Goal: Task Accomplishment & Management: Use online tool/utility

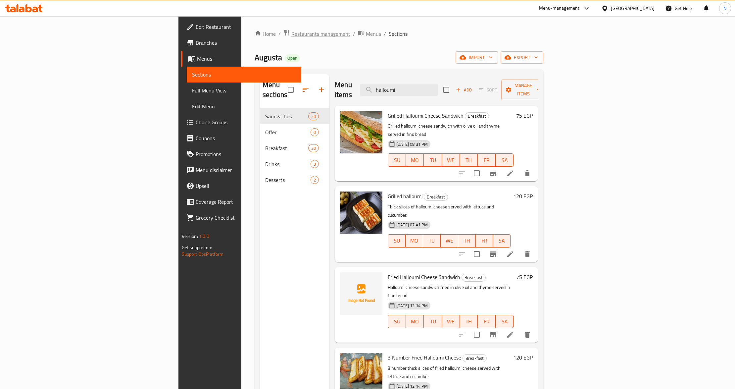
click at [291, 38] on span "Restaurants management" at bounding box center [320, 34] width 59 height 8
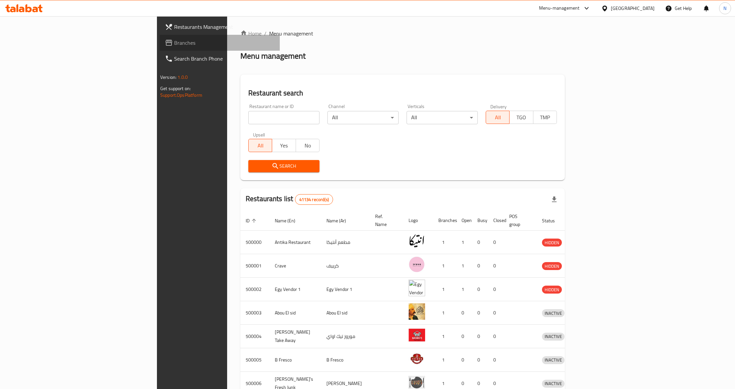
click at [160, 41] on link "Branches" at bounding box center [220, 43] width 120 height 16
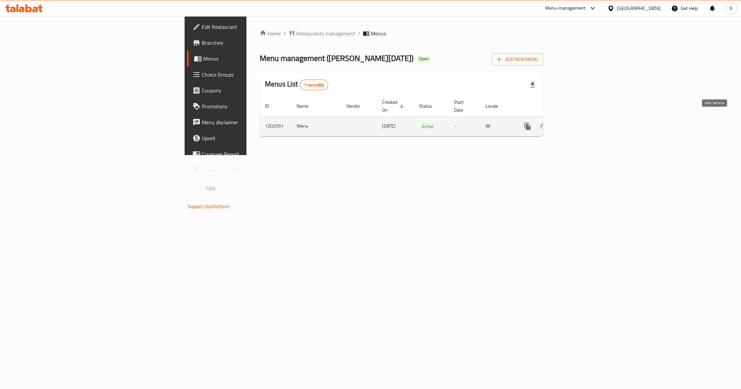
click at [580, 122] on icon "enhanced table" at bounding box center [576, 126] width 8 height 8
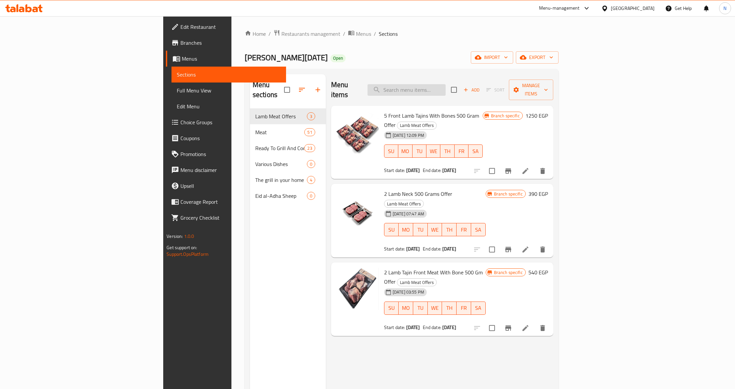
click at [446, 89] on input "search" at bounding box center [406, 90] width 78 height 12
paste input "2 minced meat"
type input "2 minced meat"
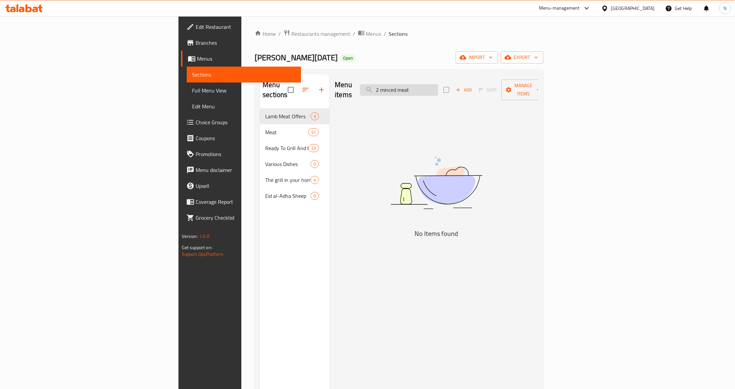
click at [438, 90] on input "2 minced meat" at bounding box center [399, 90] width 78 height 12
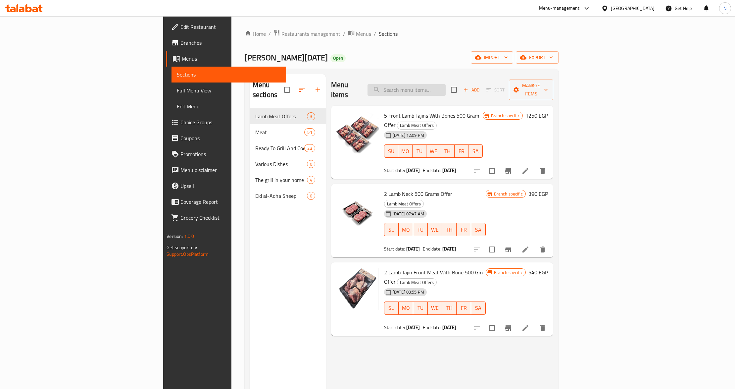
paste input "2 minced meat"
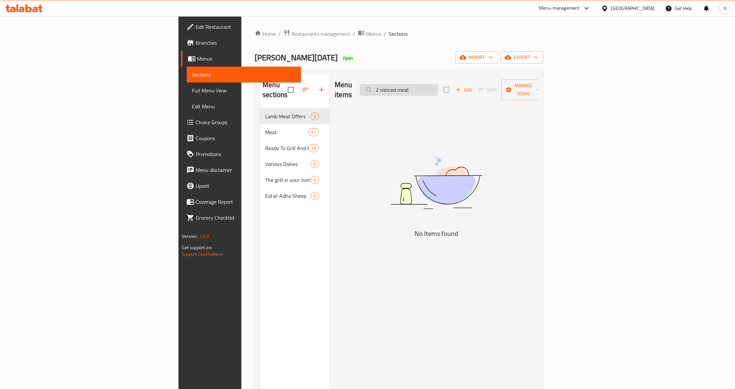
click at [438, 84] on input "2 minced meat" at bounding box center [399, 90] width 78 height 12
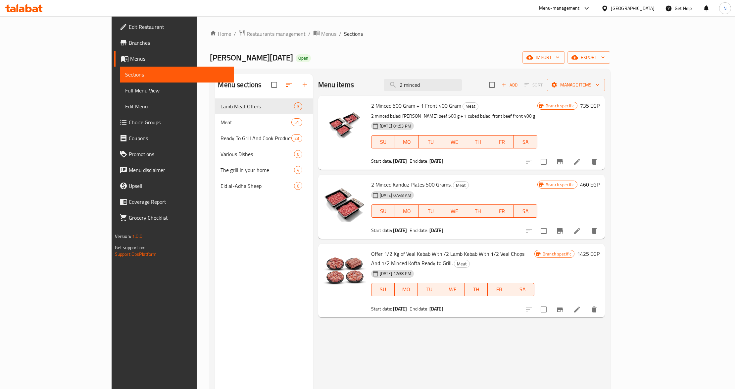
type input "2 minced"
click at [429, 233] on b "31-05-2025" at bounding box center [436, 230] width 14 height 9
drag, startPoint x: 425, startPoint y: 233, endPoint x: 420, endPoint y: 236, distance: 5.2
click at [420, 236] on div "2 Minced Kanduz Plates 500 Grams. Meat 16-02-2025 07:48 AM SU MO TU WE TH FR SA…" at bounding box center [453, 206] width 171 height 59
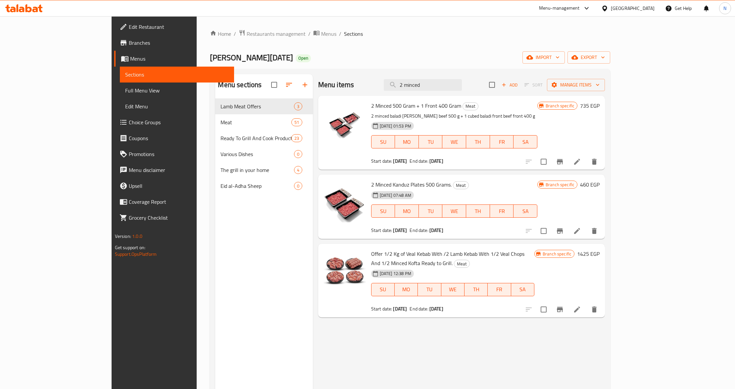
click at [371, 180] on span "2 Minced Kanduz Plates 500 Grams." at bounding box center [411, 184] width 80 height 10
click at [371, 181] on span "2 Minced Kanduz Plates 500 Grams." at bounding box center [411, 184] width 80 height 10
copy h6 "2 Minced Kanduz Plates 500 Grams."
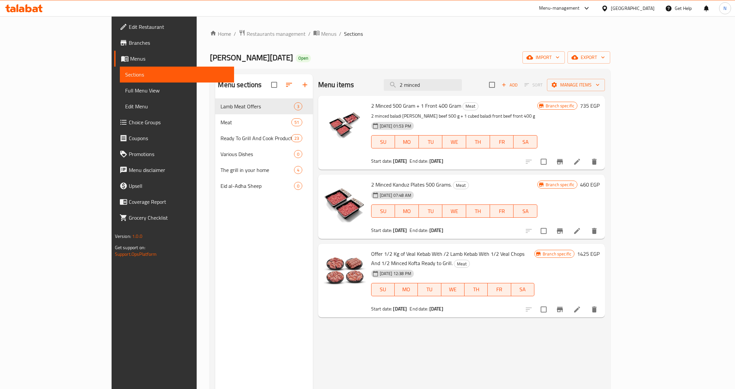
click at [429, 228] on b "31-05-2025" at bounding box center [436, 230] width 14 height 9
click at [429, 229] on b "31-05-2025" at bounding box center [436, 230] width 14 height 9
drag, startPoint x: 414, startPoint y: 232, endPoint x: 432, endPoint y: 232, distance: 17.2
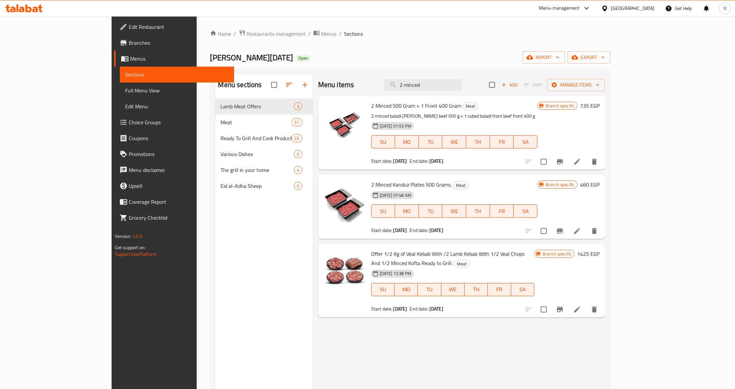
click at [433, 232] on b "31-05-2025" at bounding box center [436, 230] width 14 height 9
click at [429, 233] on b "31-05-2025" at bounding box center [436, 230] width 14 height 9
drag, startPoint x: 413, startPoint y: 231, endPoint x: 439, endPoint y: 228, distance: 25.4
click at [439, 228] on div "Start date: 05-05-2025 End date: 31-05-2025" at bounding box center [454, 230] width 166 height 7
copy b "31-05-2025"
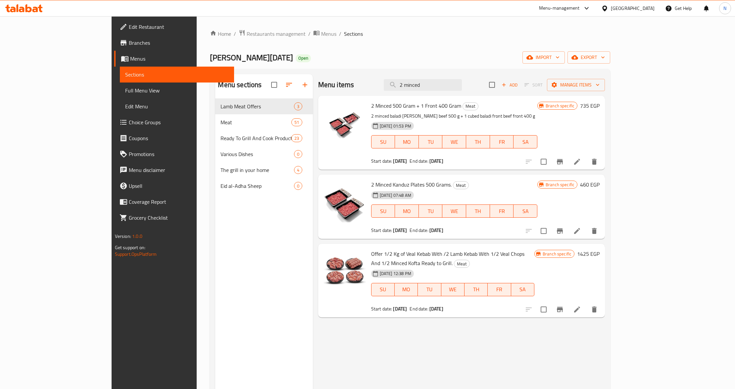
click at [428, 346] on div "Menu items 2 minced Add Sort Manage items 2 Minced 500 Gram + 1 Front 400 Gram …" at bounding box center [459, 268] width 292 height 389
click at [605, 58] on span "export" at bounding box center [589, 57] width 32 height 8
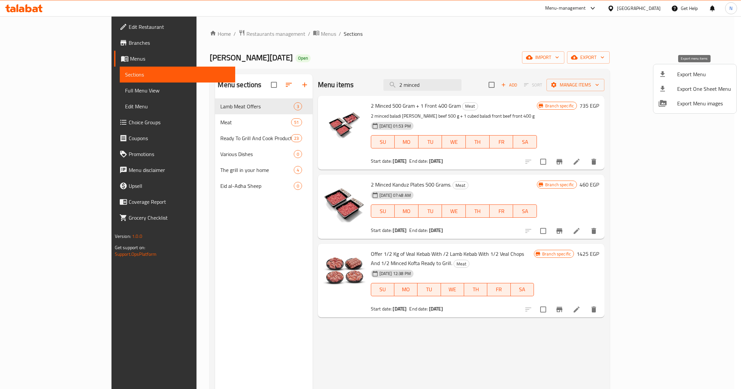
click at [695, 77] on span "Export Menu" at bounding box center [705, 74] width 54 height 8
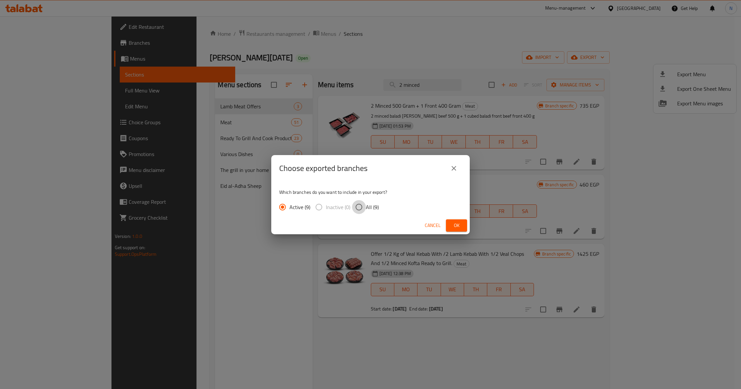
click at [360, 206] on input "All (9)" at bounding box center [359, 207] width 14 height 14
radio input "true"
click at [456, 223] on span "Ok" at bounding box center [456, 225] width 11 height 8
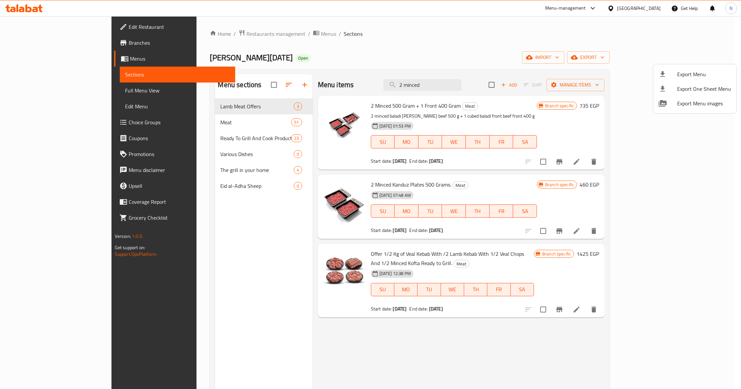
click at [445, 54] on div at bounding box center [370, 194] width 741 height 389
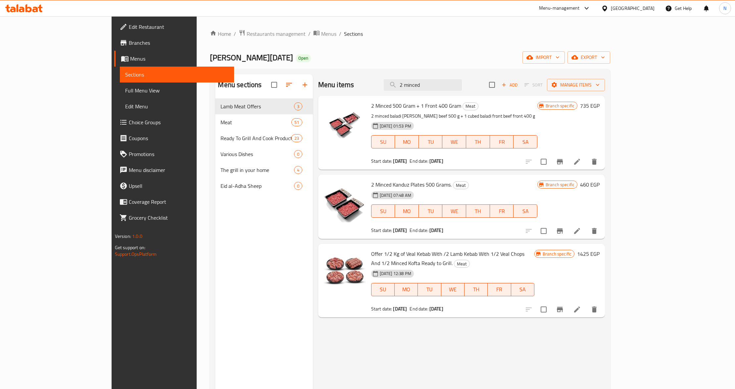
click at [129, 40] on span "Branches" at bounding box center [179, 43] width 100 height 8
